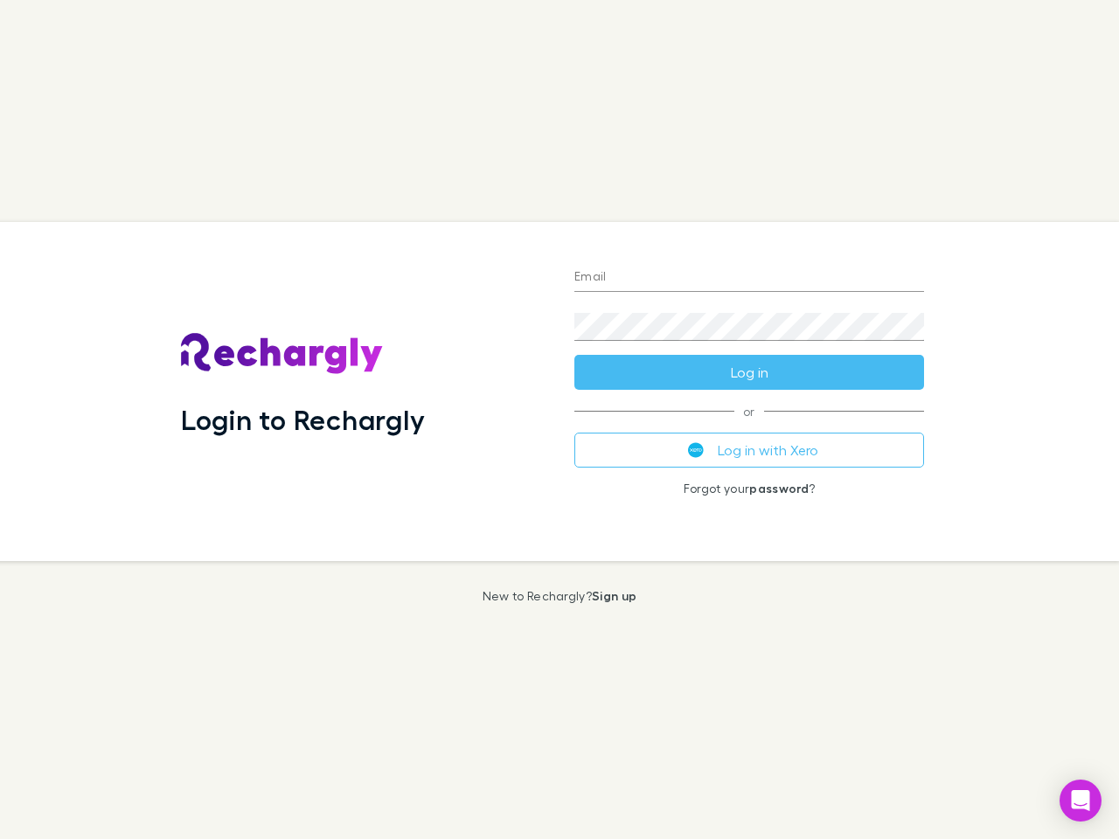
click at [560, 420] on div "Login to Rechargly" at bounding box center [363, 391] width 393 height 339
click at [749, 278] on input "Email" at bounding box center [749, 278] width 350 height 28
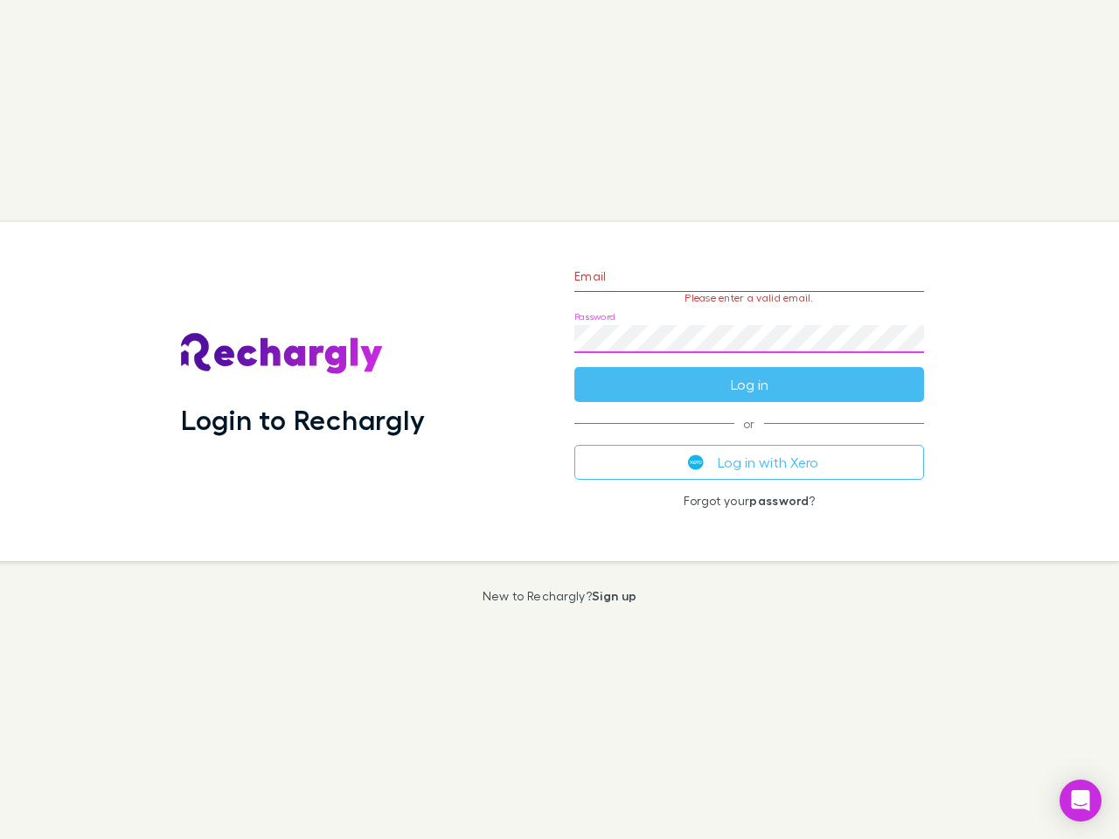
click at [749, 372] on form "Email Please enter a valid email. Password Log in" at bounding box center [749, 326] width 350 height 152
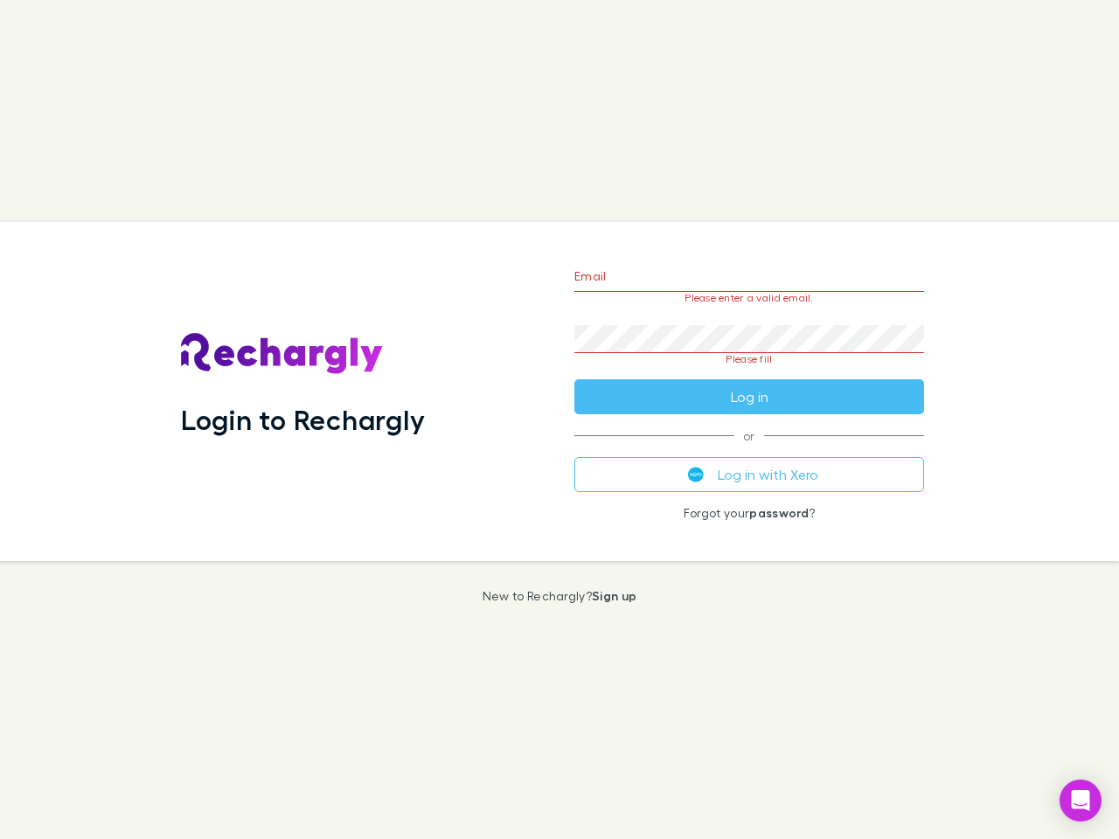
click at [749, 450] on div "Email Please enter a valid email. Password Please fill Log in or Log in with Xe…" at bounding box center [749, 391] width 378 height 339
click at [1081, 801] on icon "Open Intercom Messenger" at bounding box center [1081, 800] width 18 height 21
